Goal: Task Accomplishment & Management: Complete application form

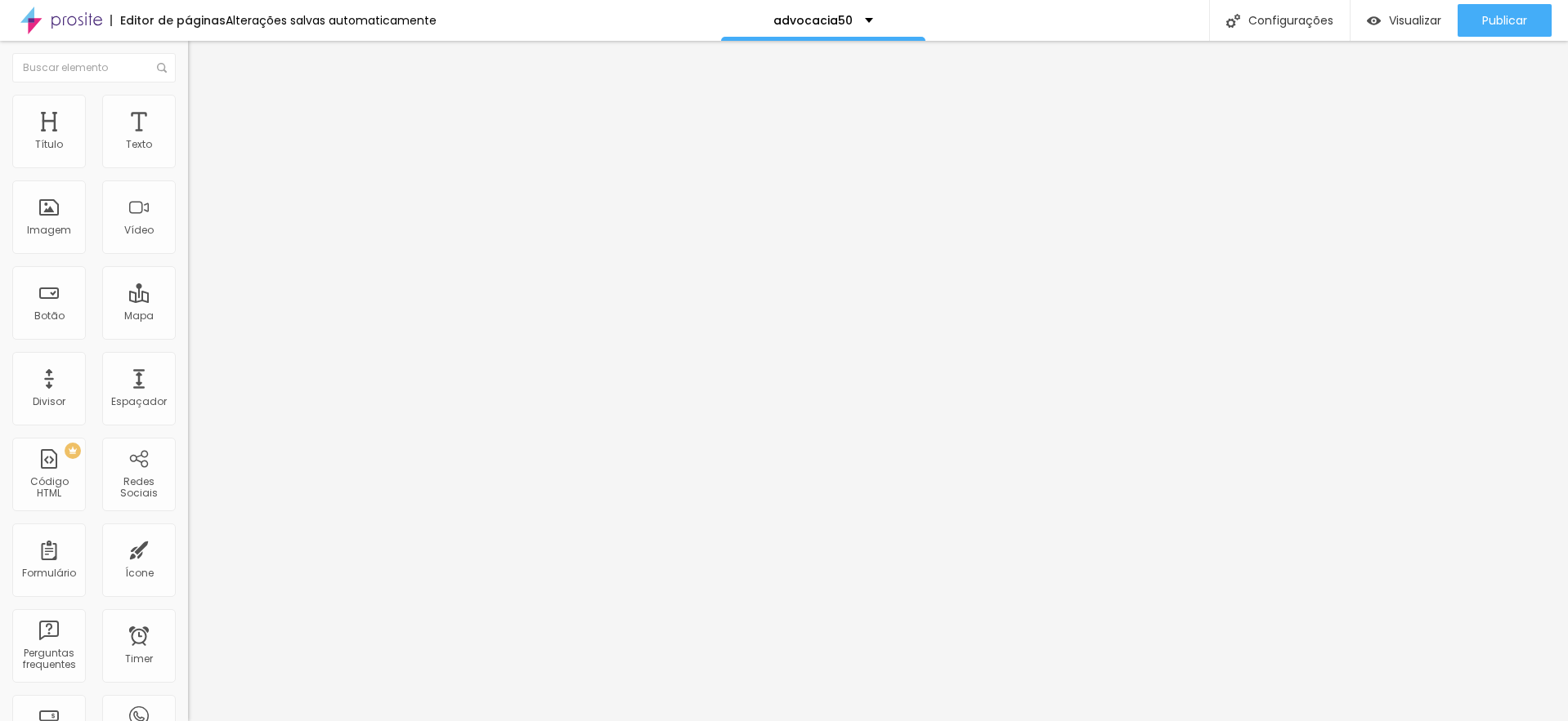
click at [188, 165] on div "contato geral" at bounding box center [281, 152] width 188 height 28
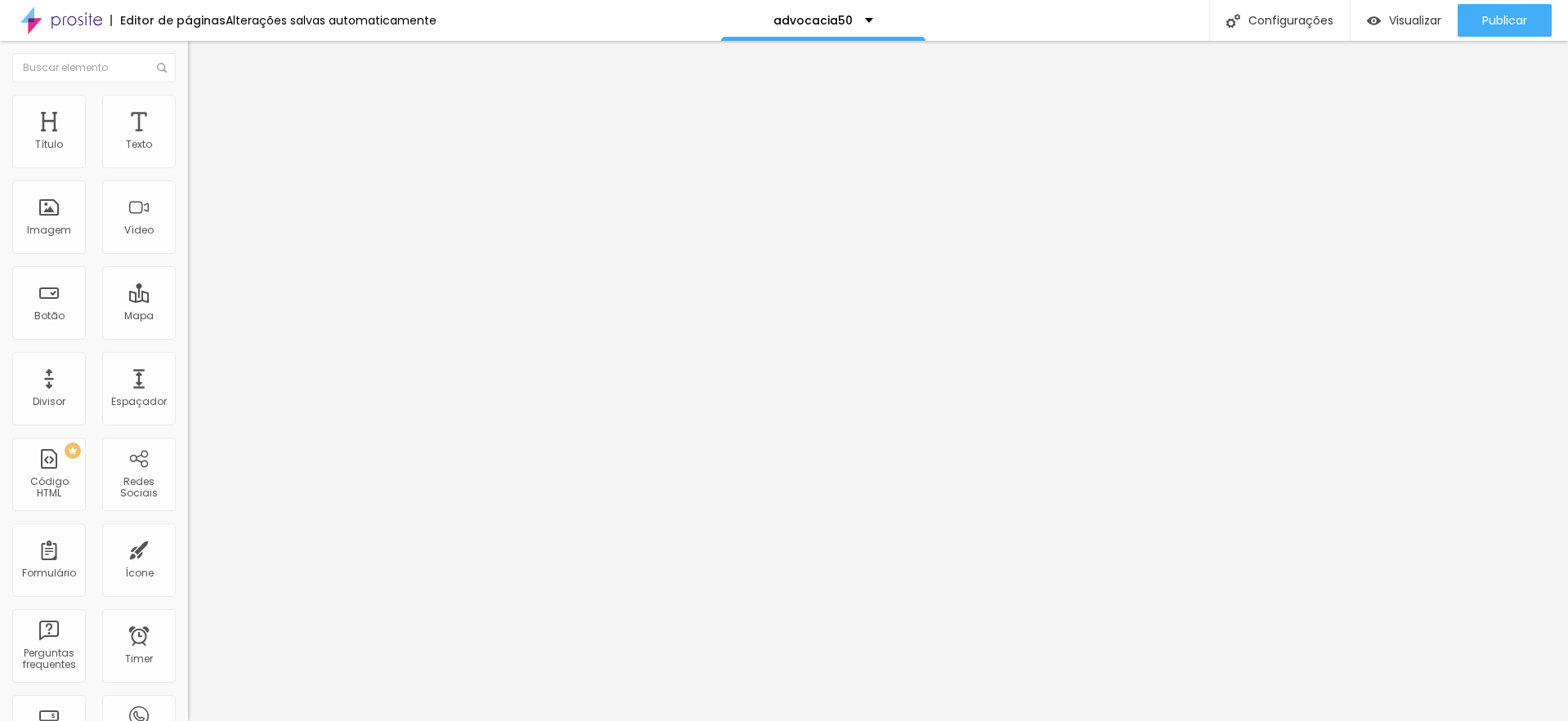
type input "advocacia50"
drag, startPoint x: 728, startPoint y: 52, endPoint x: 996, endPoint y: 94, distance: 271.3
drag, startPoint x: 685, startPoint y: 483, endPoint x: 633, endPoint y: 405, distance: 93.7
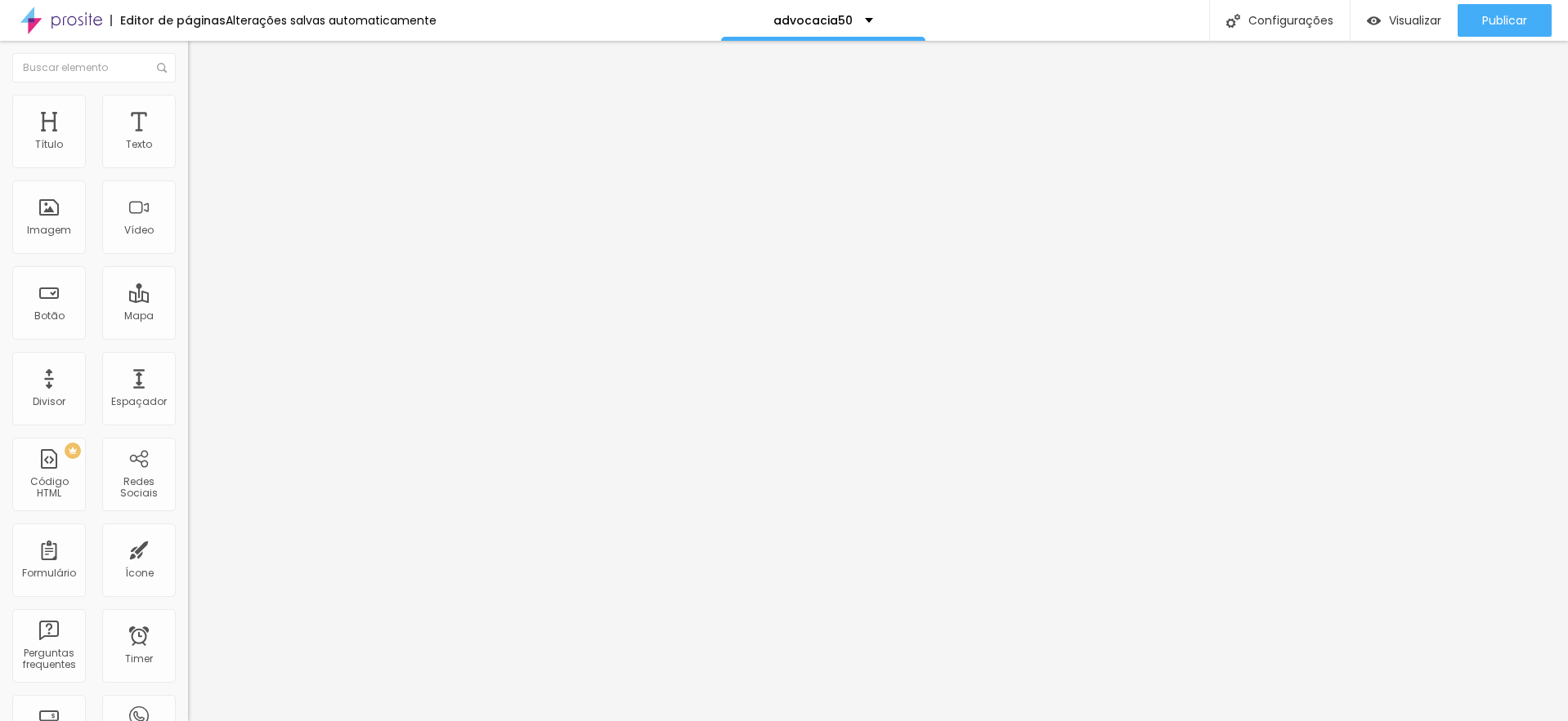
type input "Telefone (DDD)XXXXX-XXXX"
drag, startPoint x: 510, startPoint y: 372, endPoint x: 504, endPoint y: 431, distance: 59.3
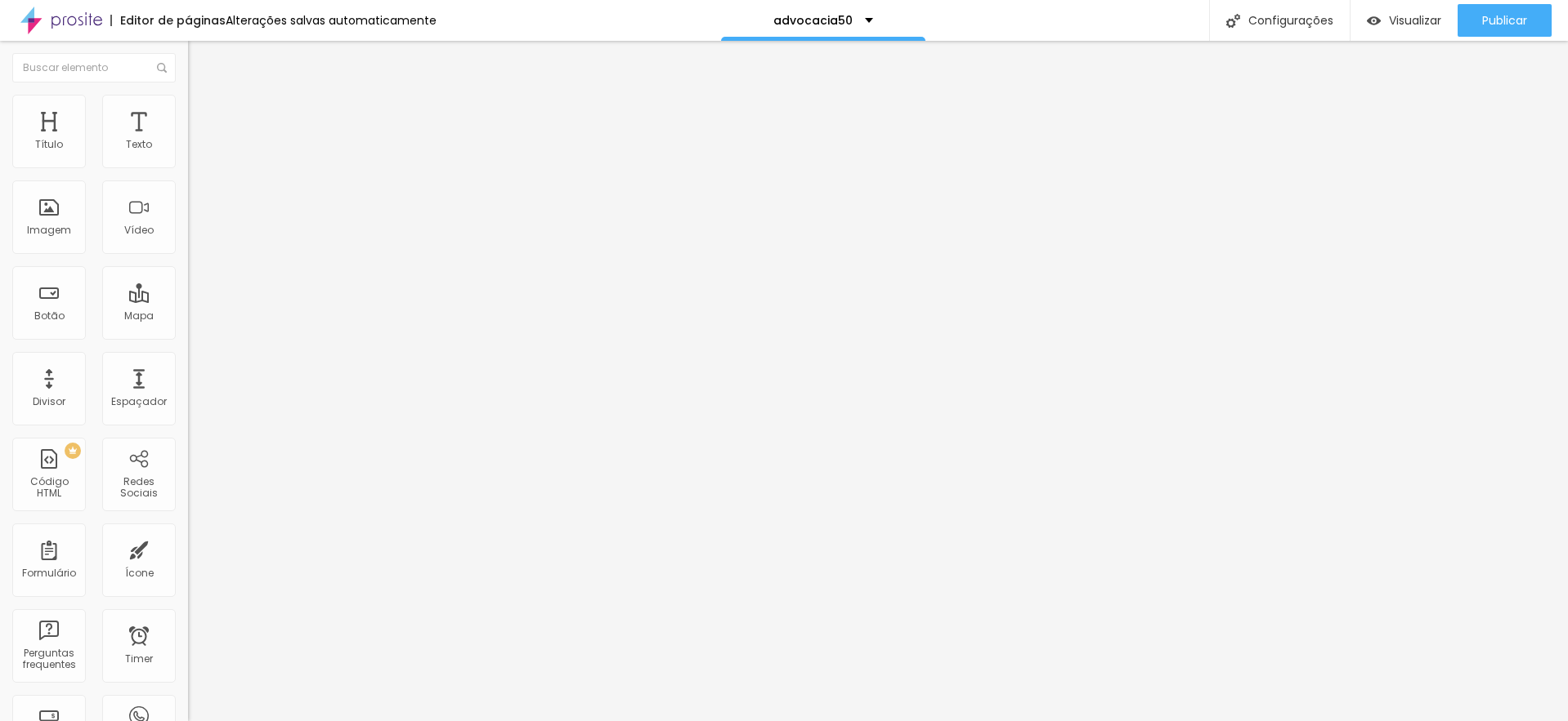
click at [188, 165] on div "advocacia50" at bounding box center [281, 152] width 188 height 28
click at [203, 111] on span "Estilo" at bounding box center [215, 106] width 26 height 14
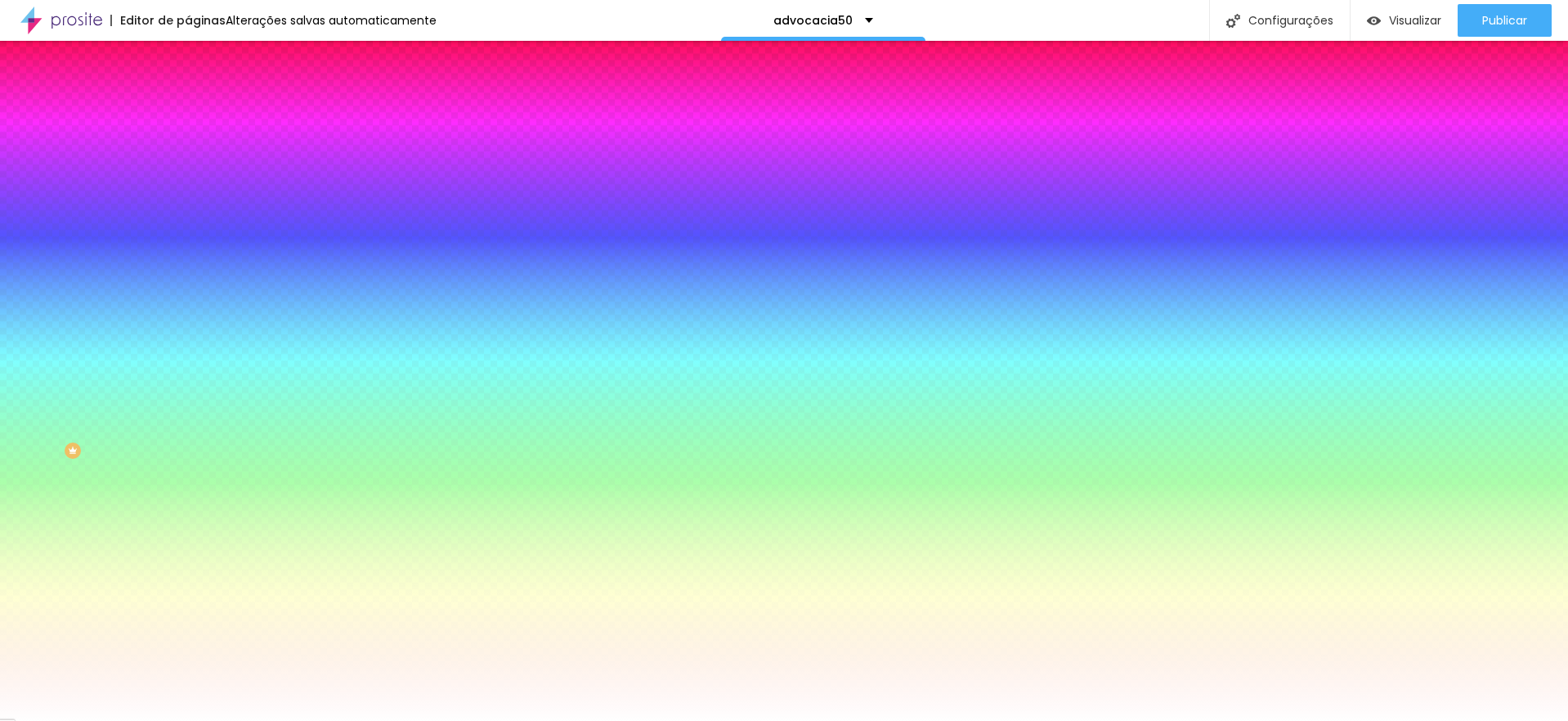
click at [188, 111] on li "Avançado" at bounding box center [281, 119] width 188 height 17
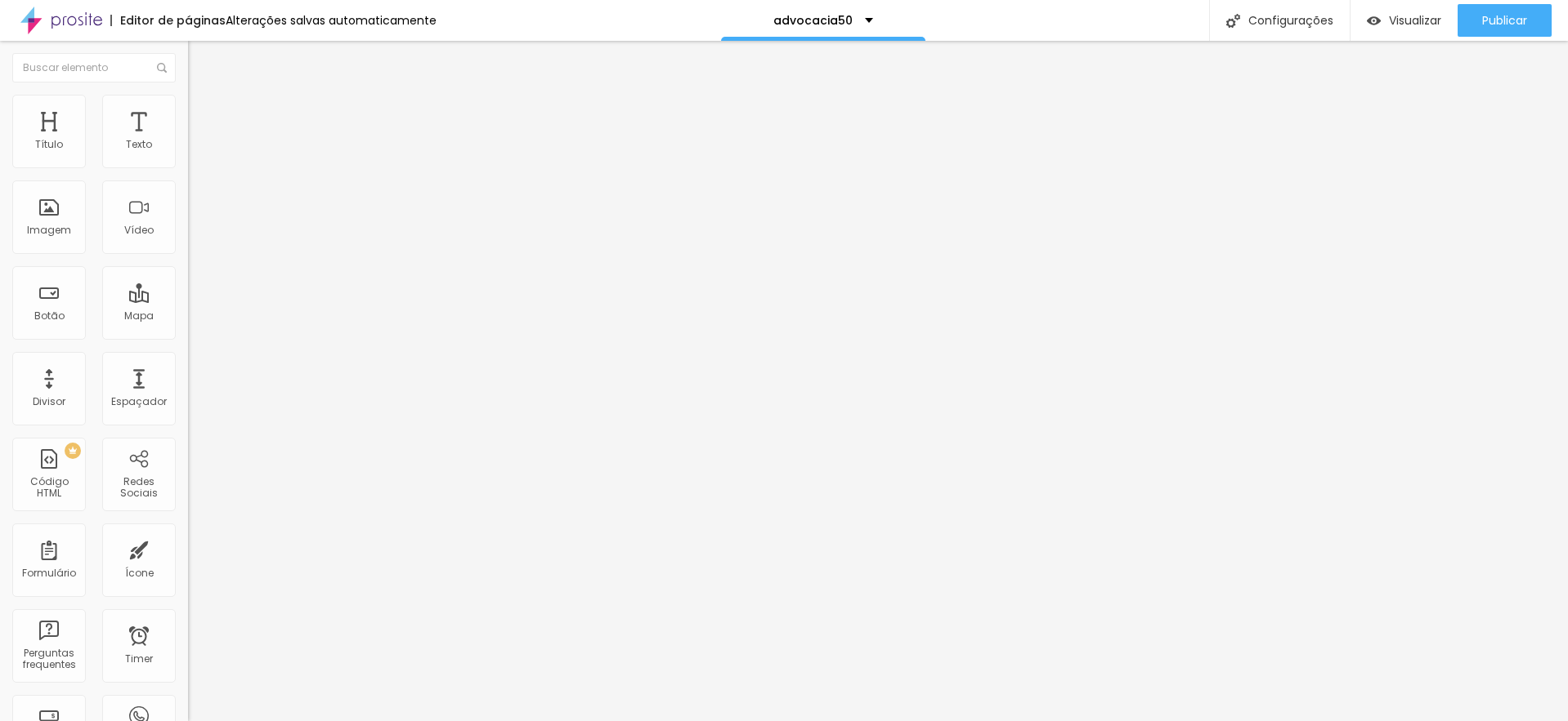
click at [188, 93] on img at bounding box center [195, 85] width 15 height 15
click at [188, 165] on img at bounding box center [192, 169] width 10 height 10
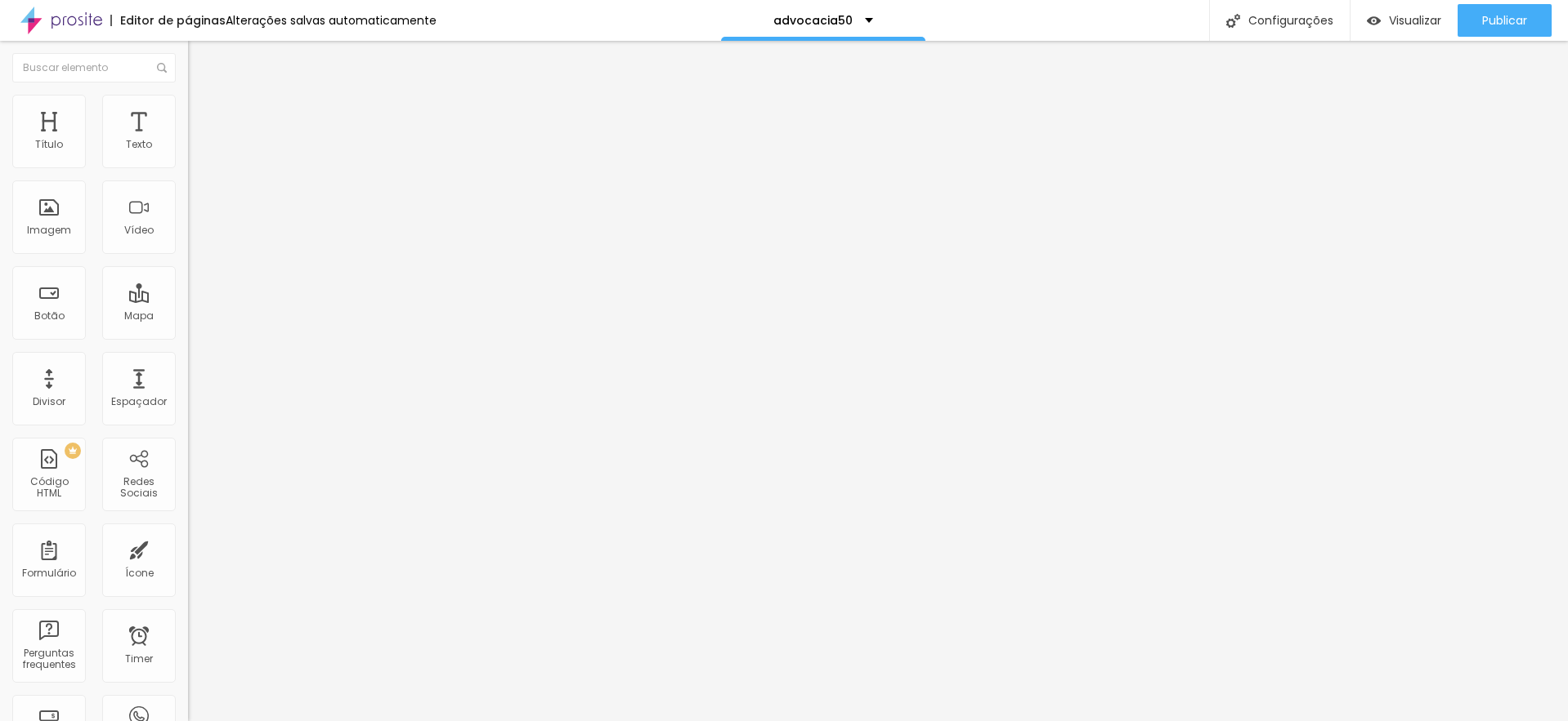
type input "Qual o tipo de serviço que te interessa agora?"
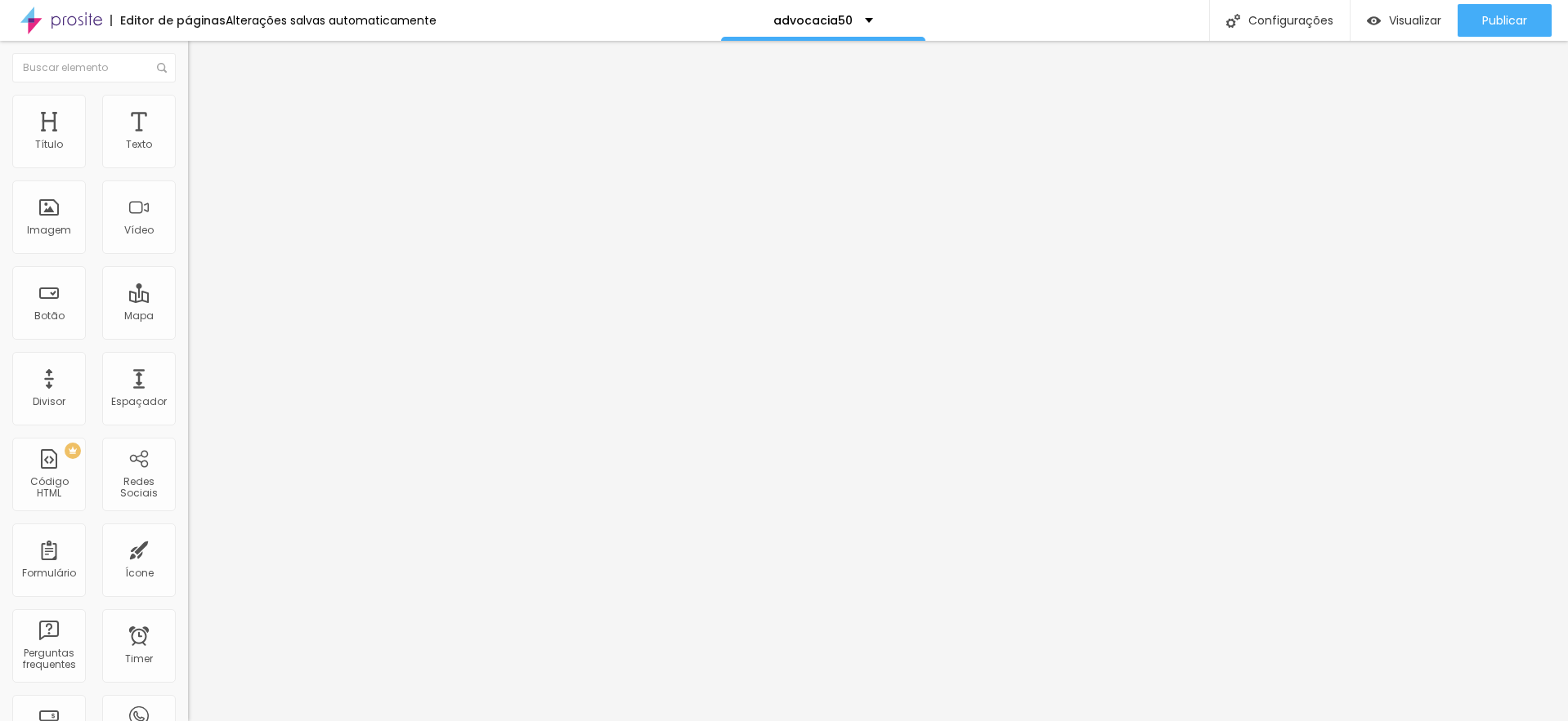
type input "Consultoria para criação de assistentes de A.I. ou Capacitação para criação de …"
click at [188, 157] on div "Formulário advocacia50" at bounding box center [281, 152] width 188 height 49
click at [188, 165] on img at bounding box center [192, 169] width 10 height 10
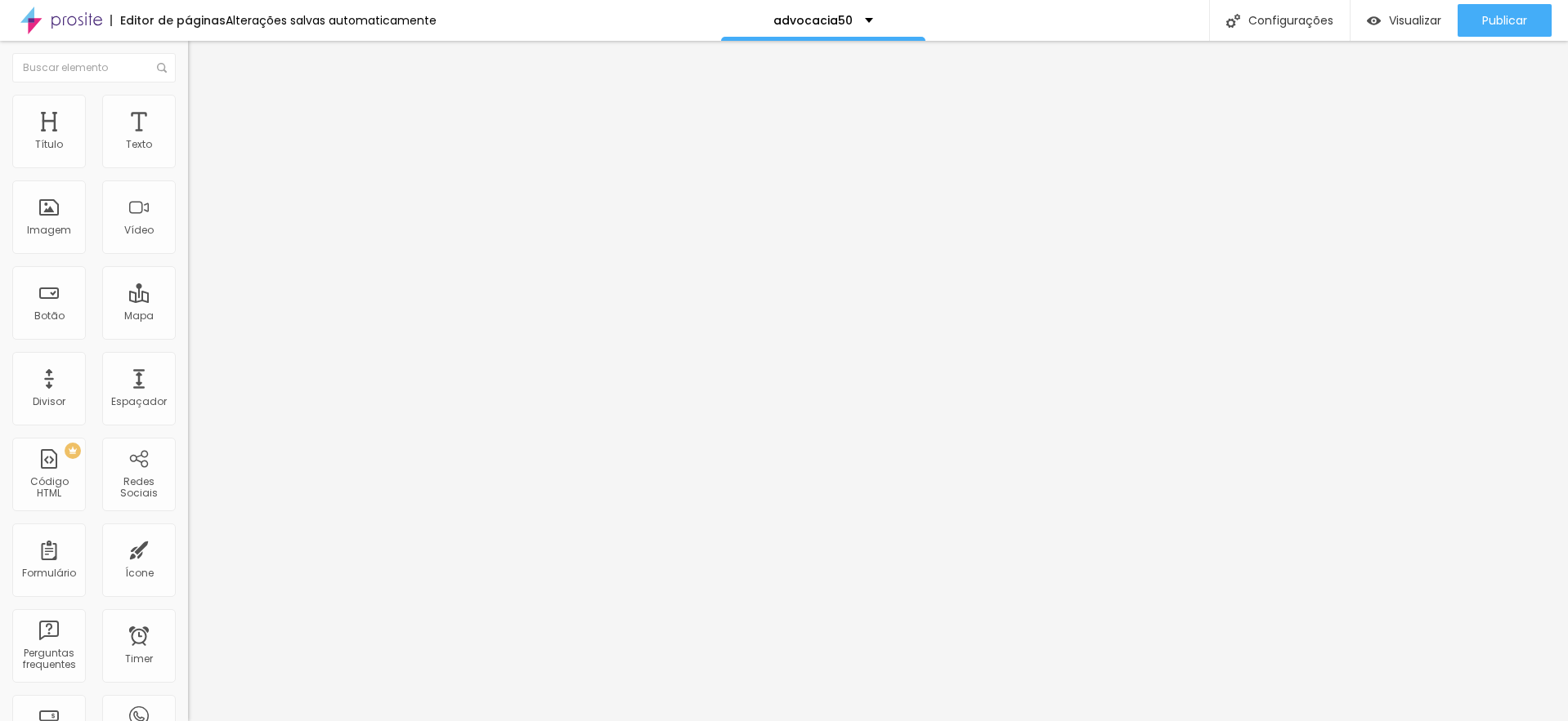
scroll to position [0, 37]
drag, startPoint x: 741, startPoint y: 492, endPoint x: 844, endPoint y: 488, distance: 103.1
paste input "Consultoria para criação de assistentes de A.I. ou Capacitação para criação de …"
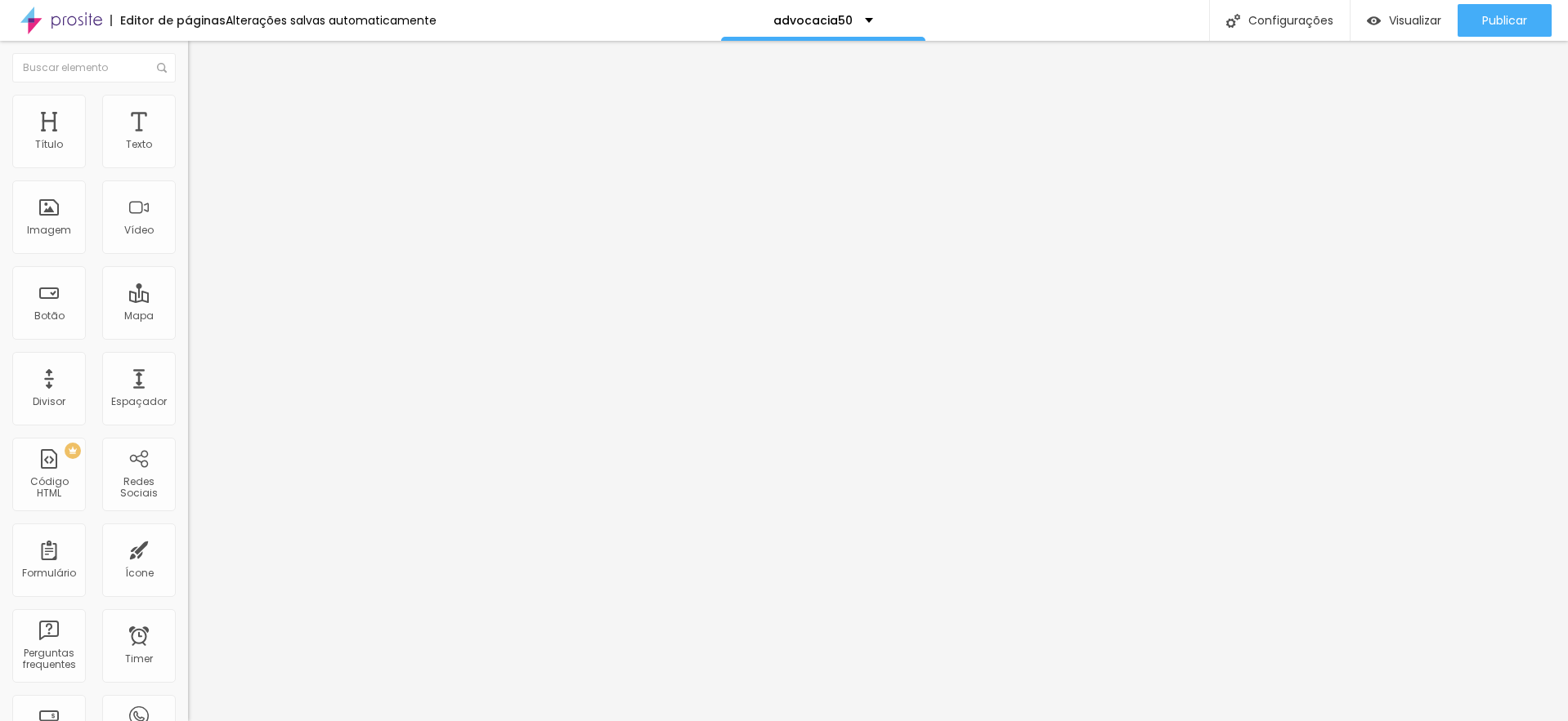
scroll to position [0, 762]
type input "Qual o tipo de serviço que te interessa agora? Consultoria para criação de assi…"
click at [196, 235] on icon "button" at bounding box center [198, 232] width 6 height 6
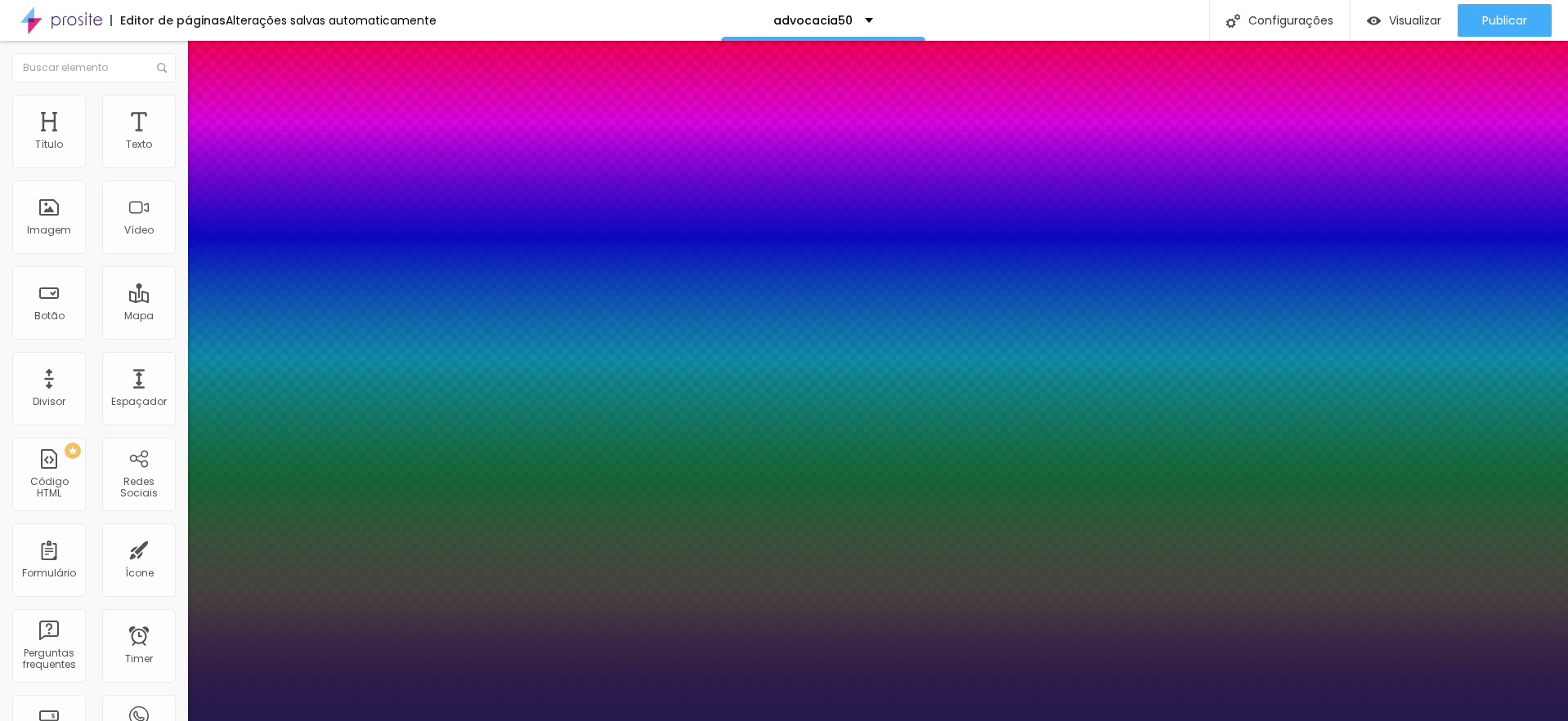
type input "1"
type input "17"
type input "1"
type input "18"
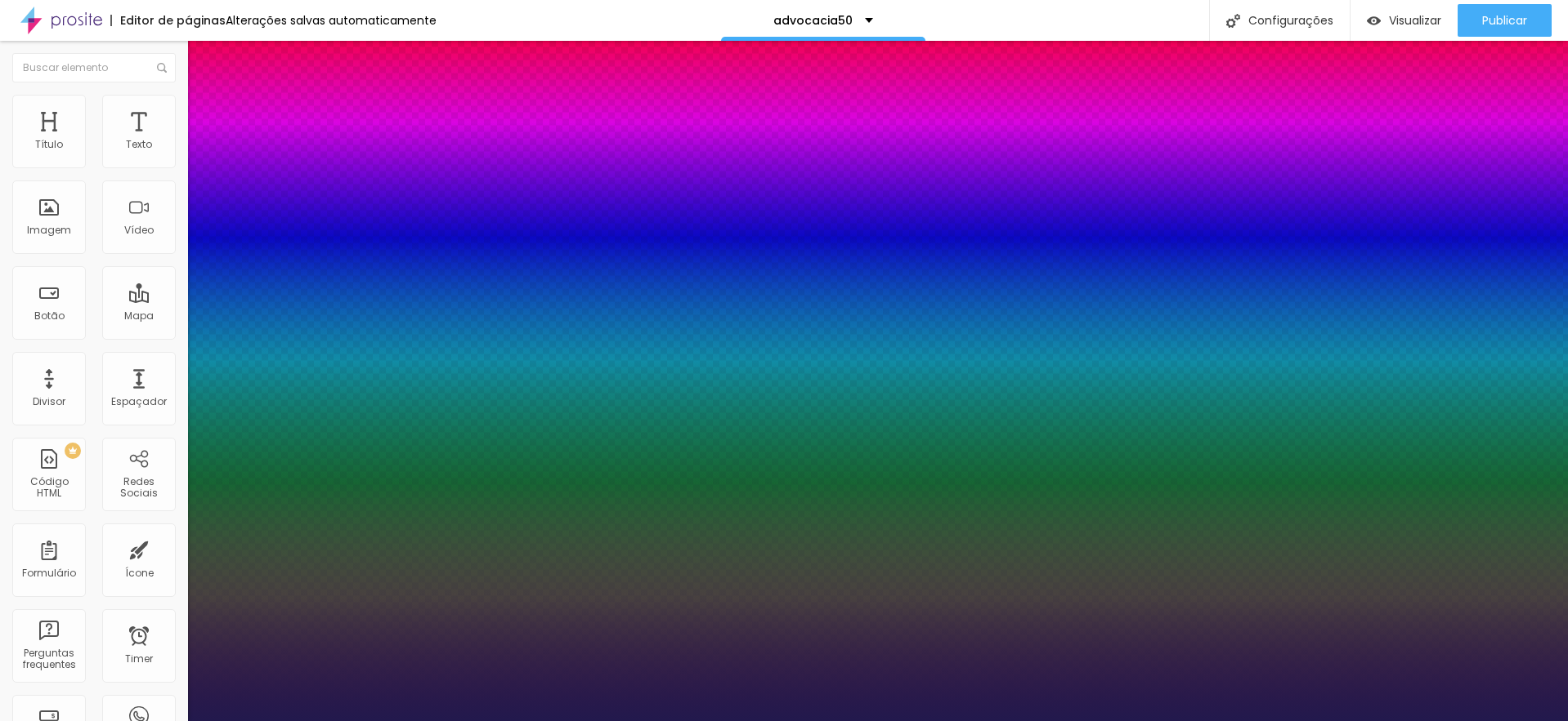
type input "18"
type input "1"
type input "19"
type input "1"
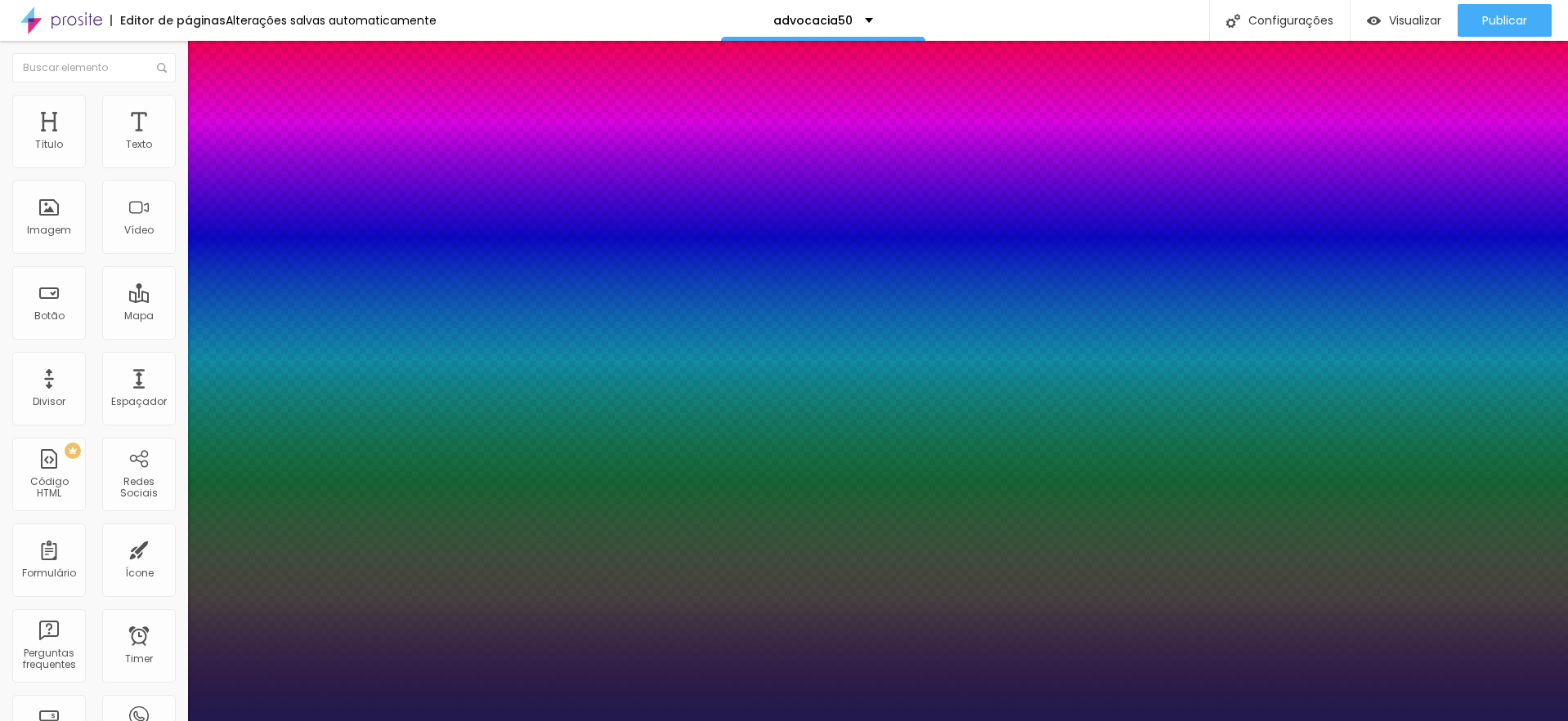
type input "20"
type input "1"
type input "21"
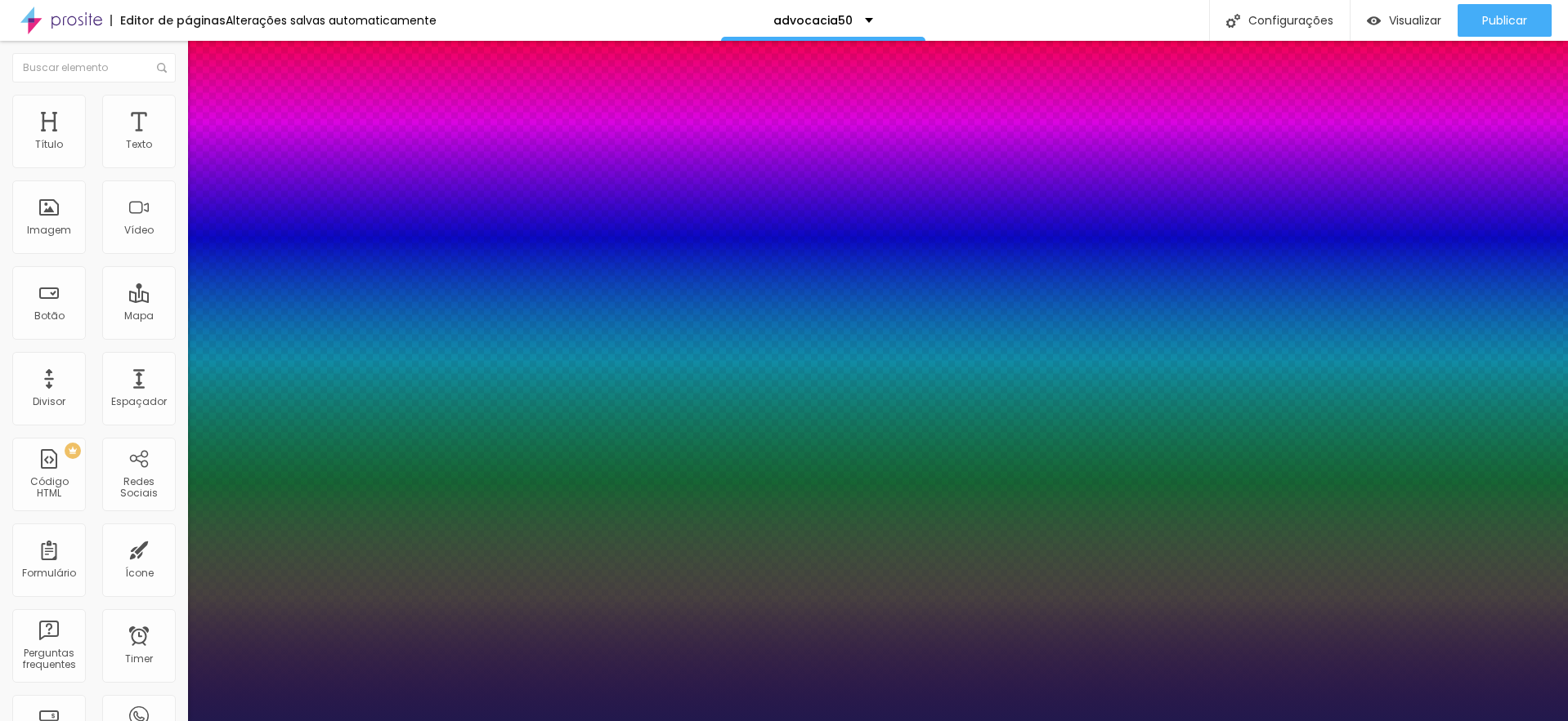
type input "1"
type input "22"
type input "1"
type input "23"
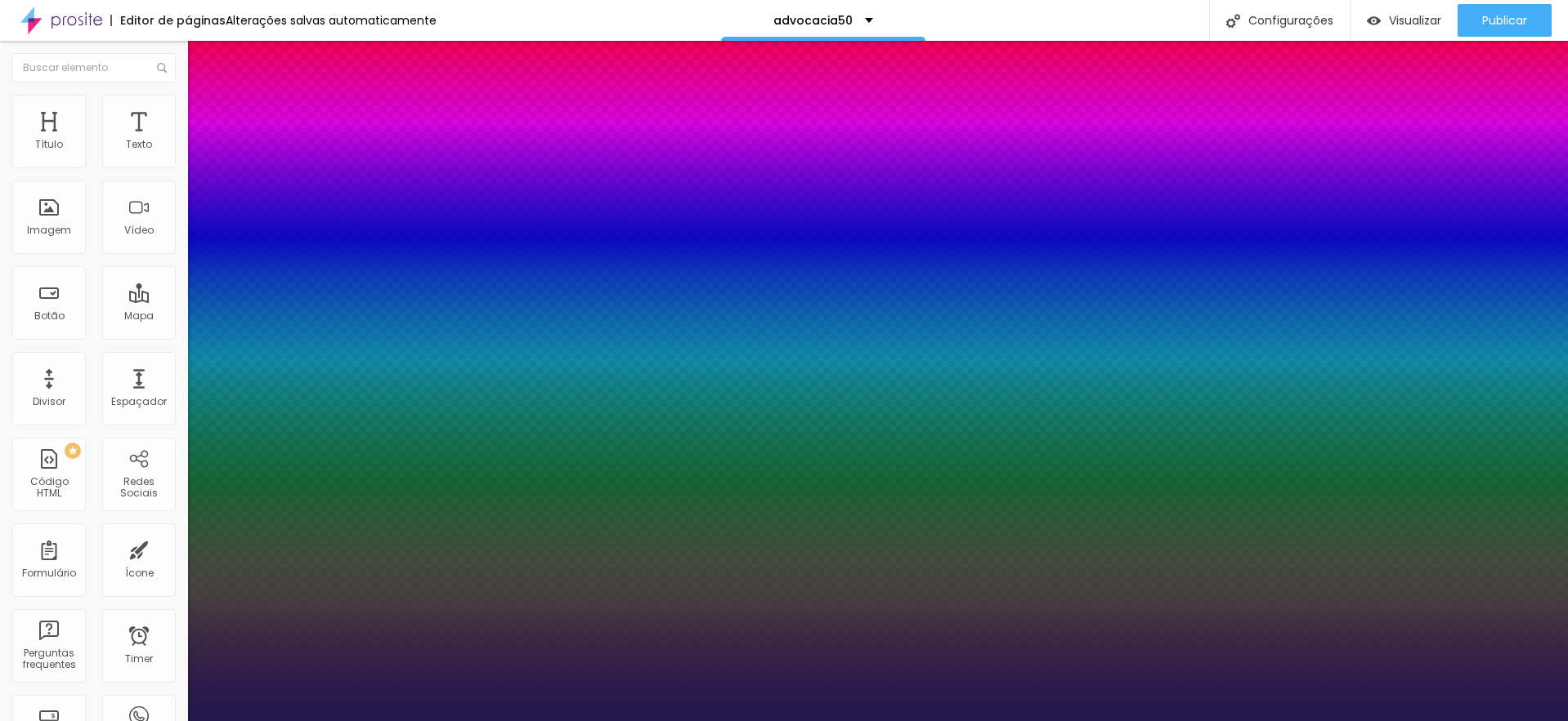
type input "23"
type input "1"
type input "24"
type input "1"
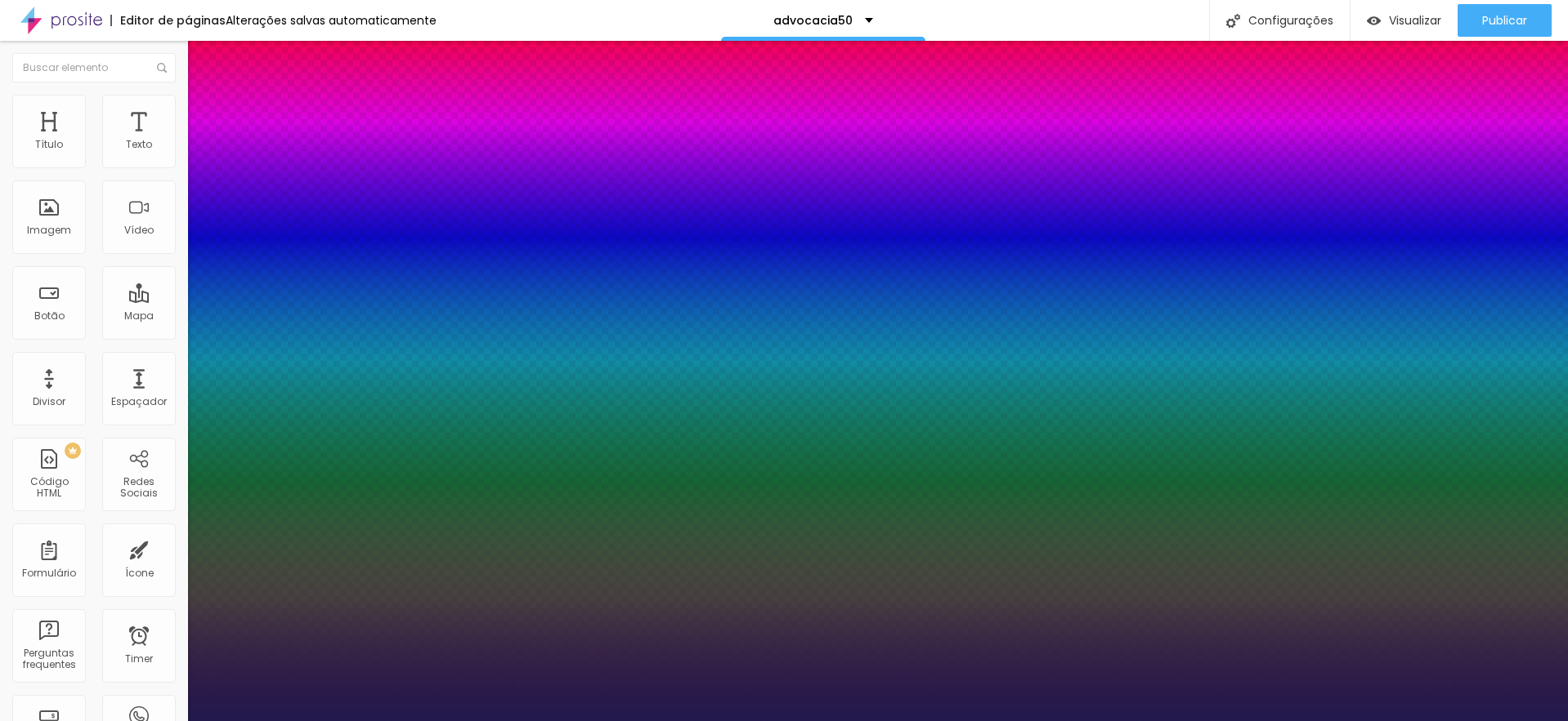
type input "25"
type input "1"
drag, startPoint x: 220, startPoint y: 461, endPoint x: 231, endPoint y: 460, distance: 11.0
type input "25"
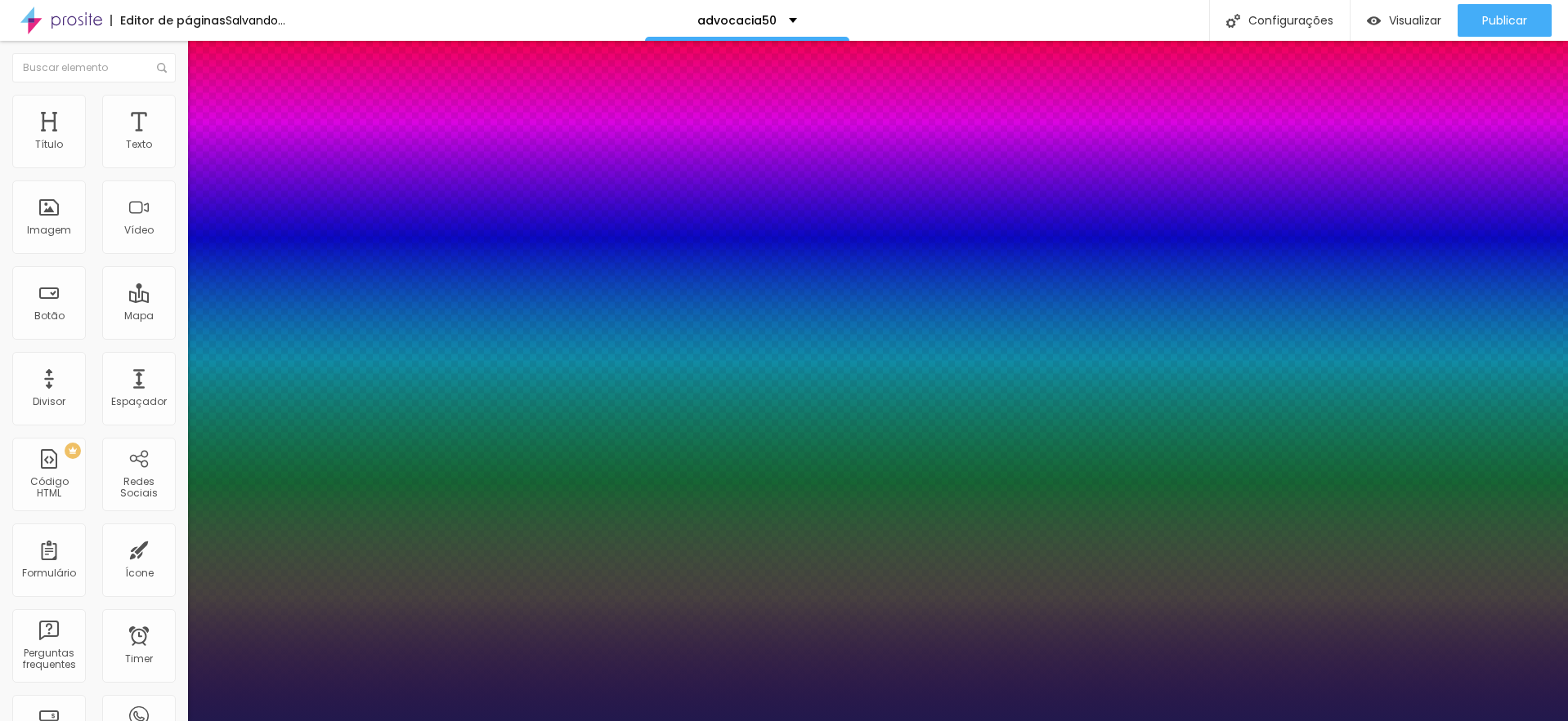
type input "1"
type input "1.4"
type input "1"
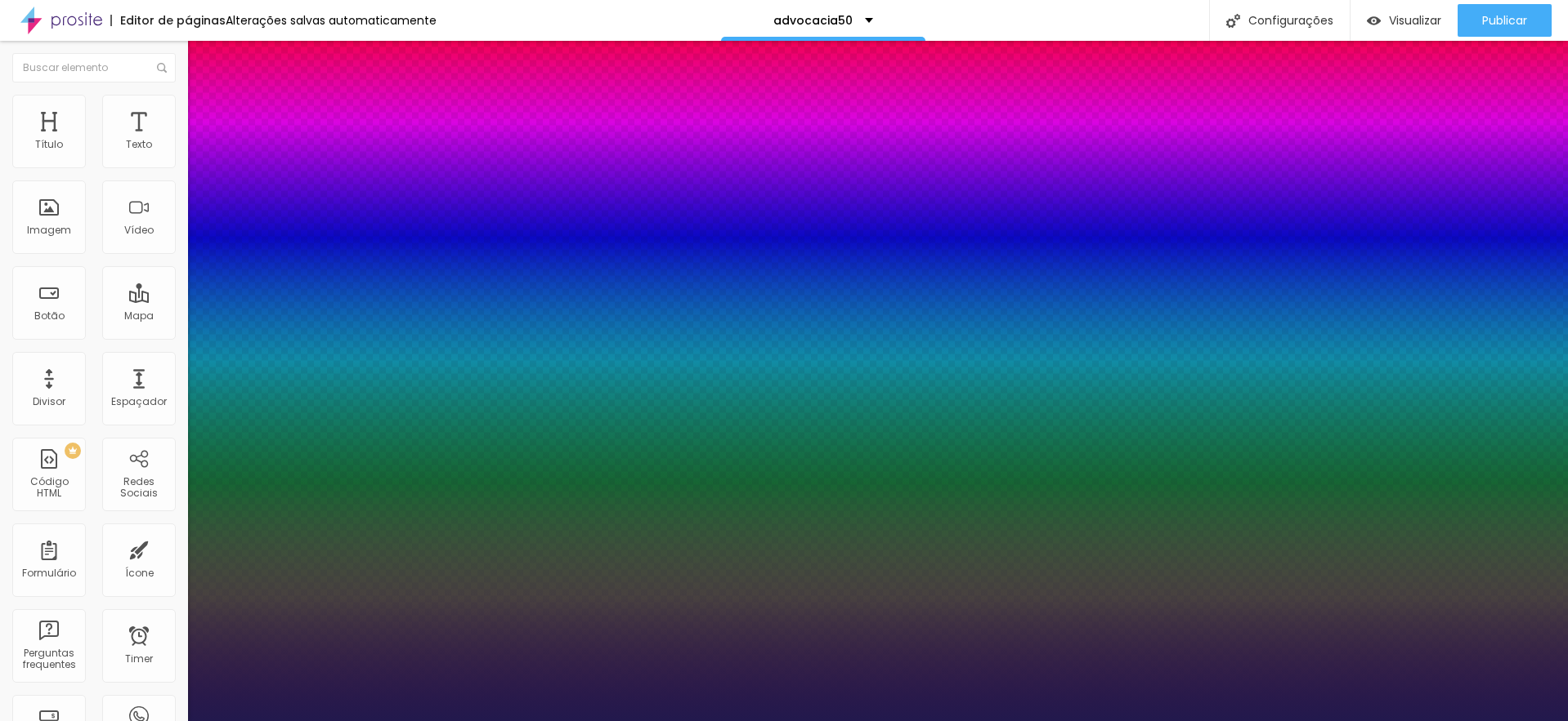
type input "1.5"
type input "1"
drag, startPoint x: 269, startPoint y: 574, endPoint x: 288, endPoint y: 573, distance: 19.0
type input "1.5"
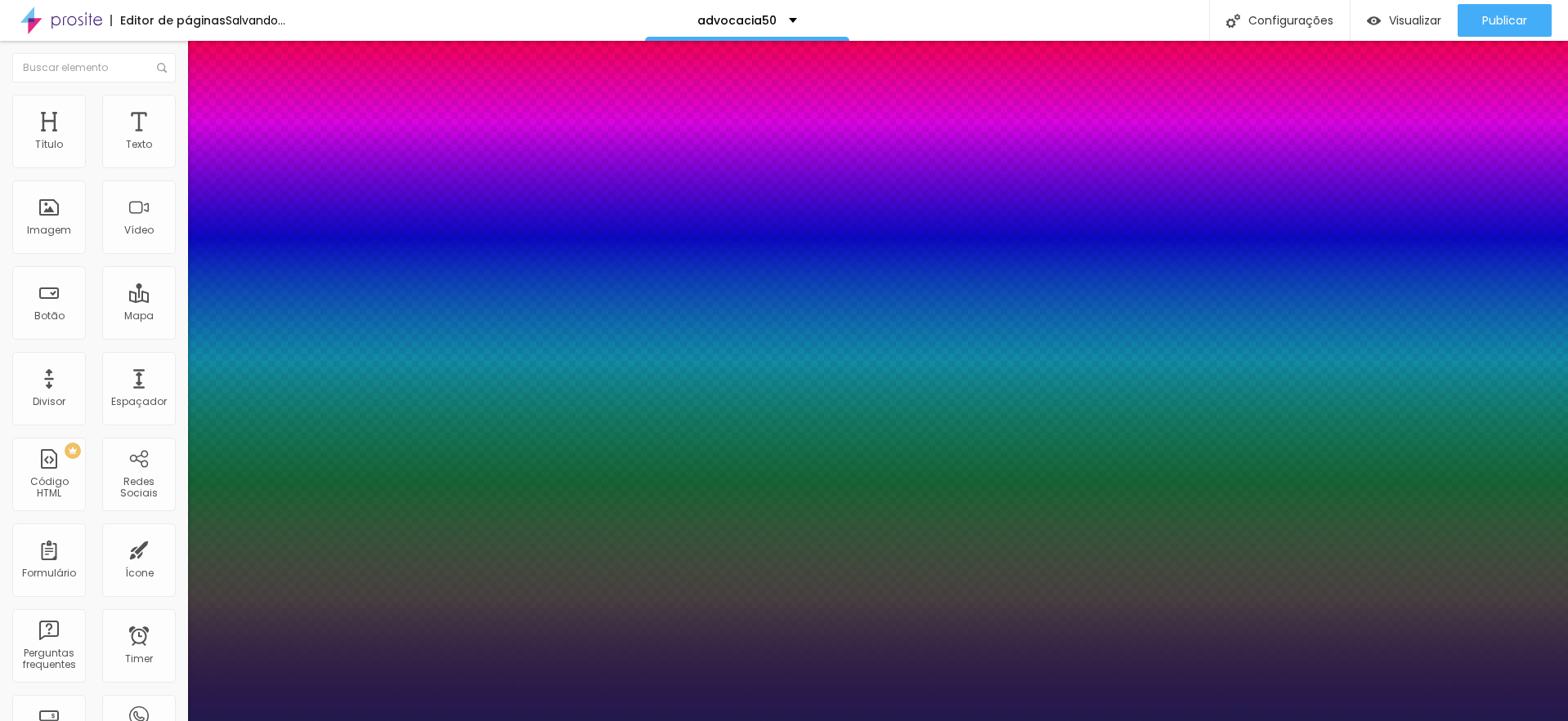
click at [1476, 721] on div at bounding box center [784, 721] width 1568 height 0
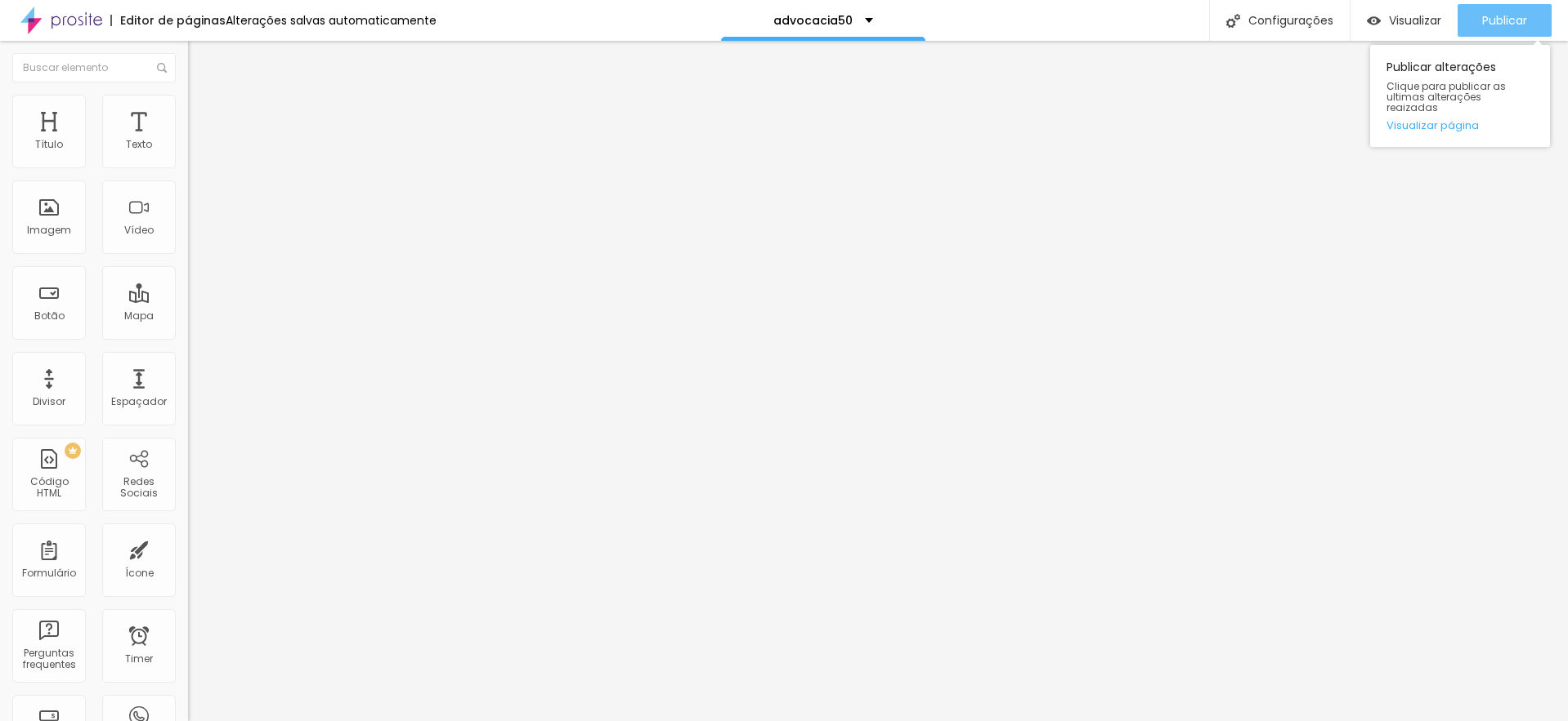
click at [1508, 19] on span "Publicar" at bounding box center [1504, 20] width 45 height 13
click at [1487, 14] on span "Publicar" at bounding box center [1504, 20] width 45 height 13
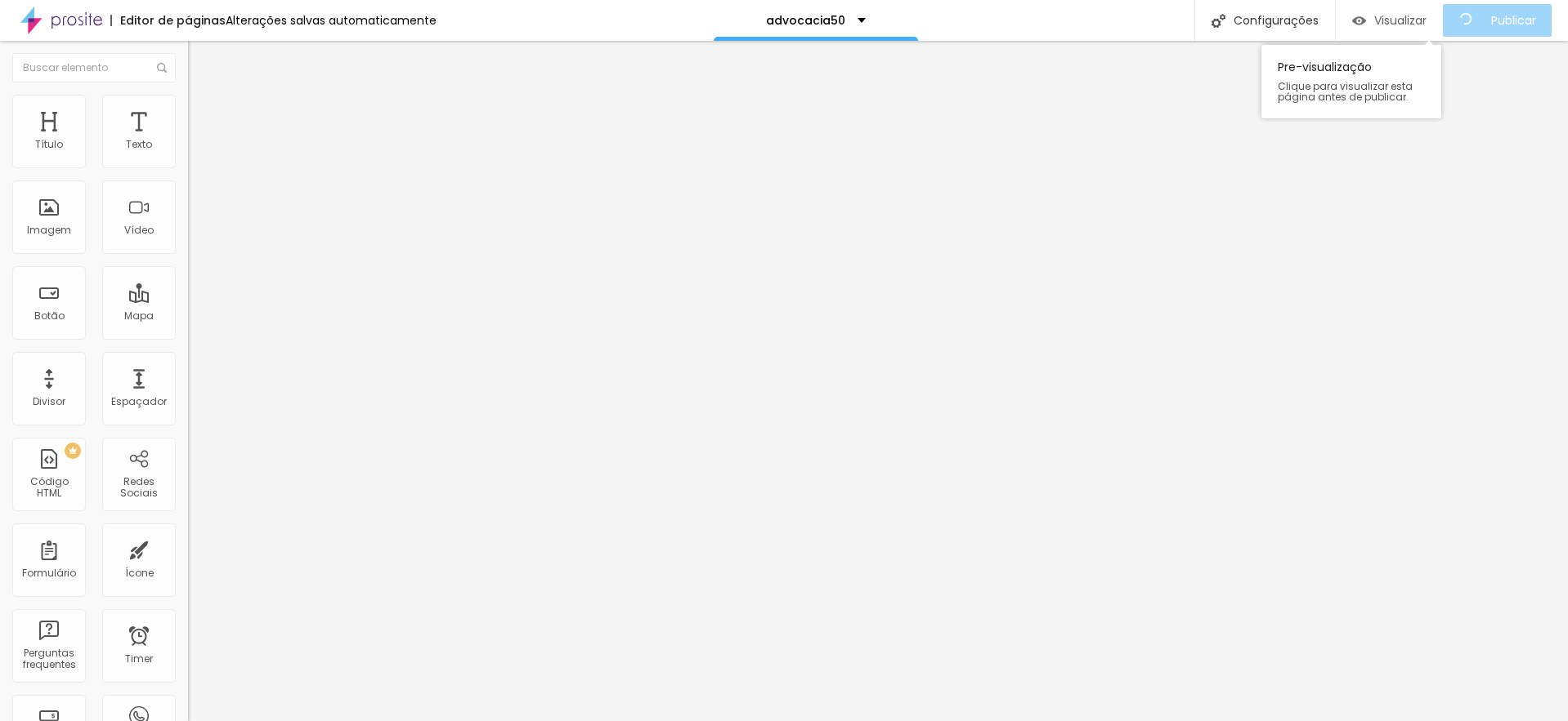
click at [1390, 15] on span "Visualizar" at bounding box center [1400, 20] width 52 height 13
